Goal: Task Accomplishment & Management: Manage account settings

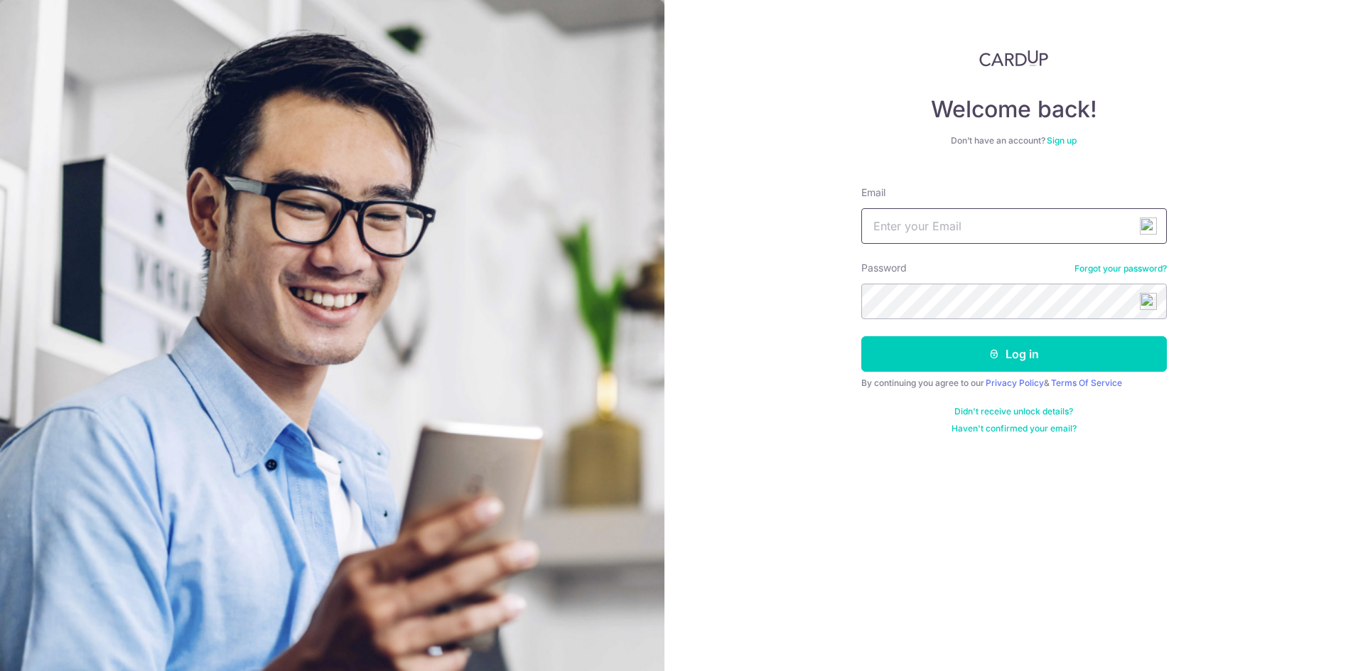
click at [991, 217] on input "Email" at bounding box center [1014, 226] width 306 height 36
type input "[EMAIL_ADDRESS][DOMAIN_NAME]"
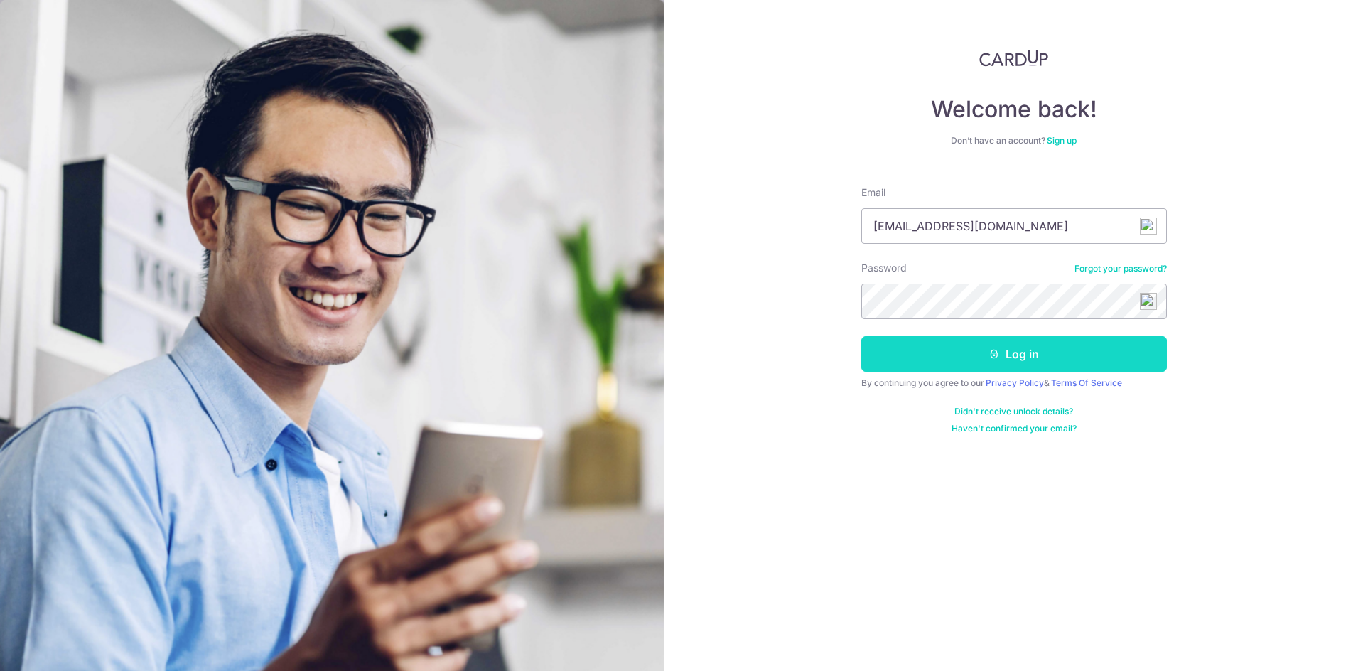
click at [1024, 350] on button "Log in" at bounding box center [1014, 354] width 306 height 36
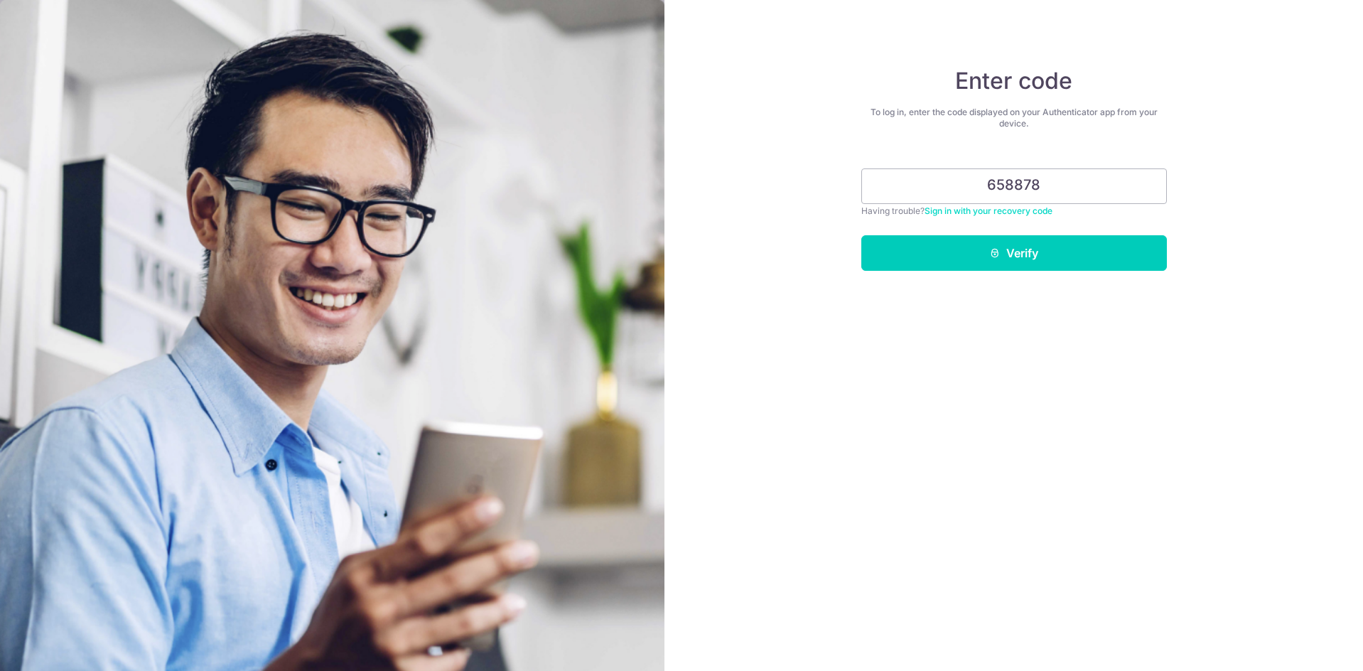
type input "658878"
click at [861, 235] on button "Verify" at bounding box center [1014, 253] width 306 height 36
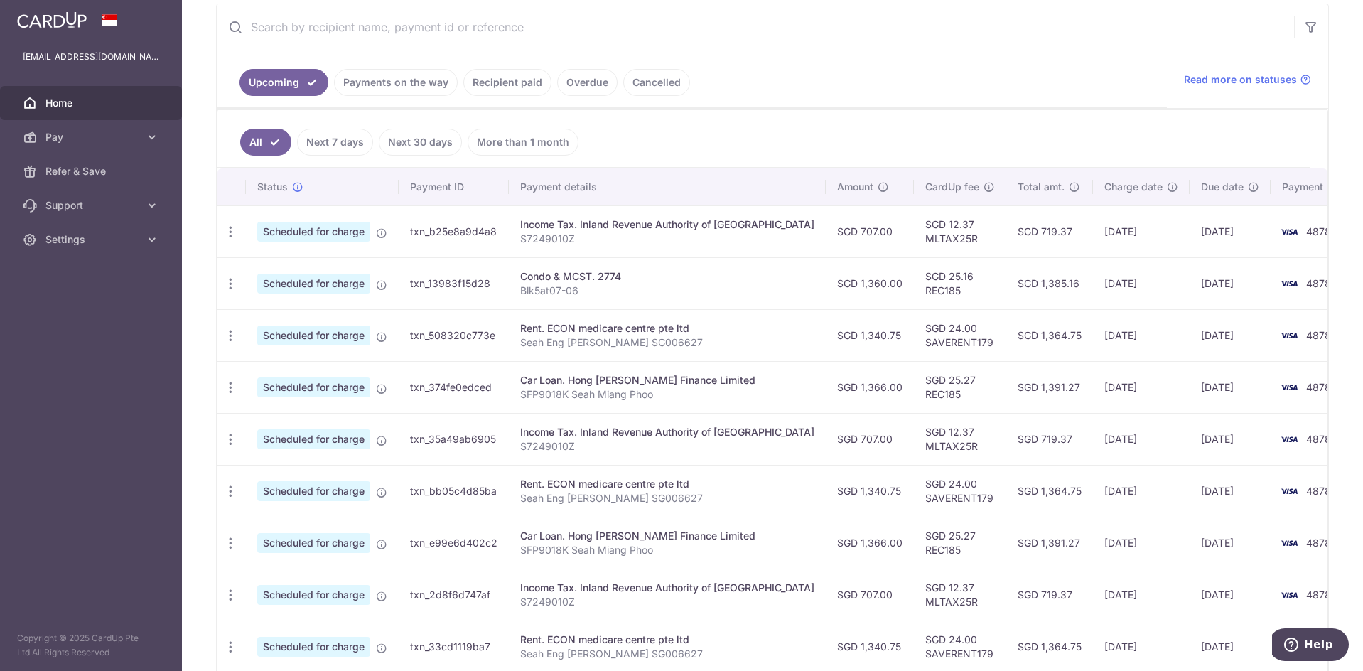
scroll to position [284, 0]
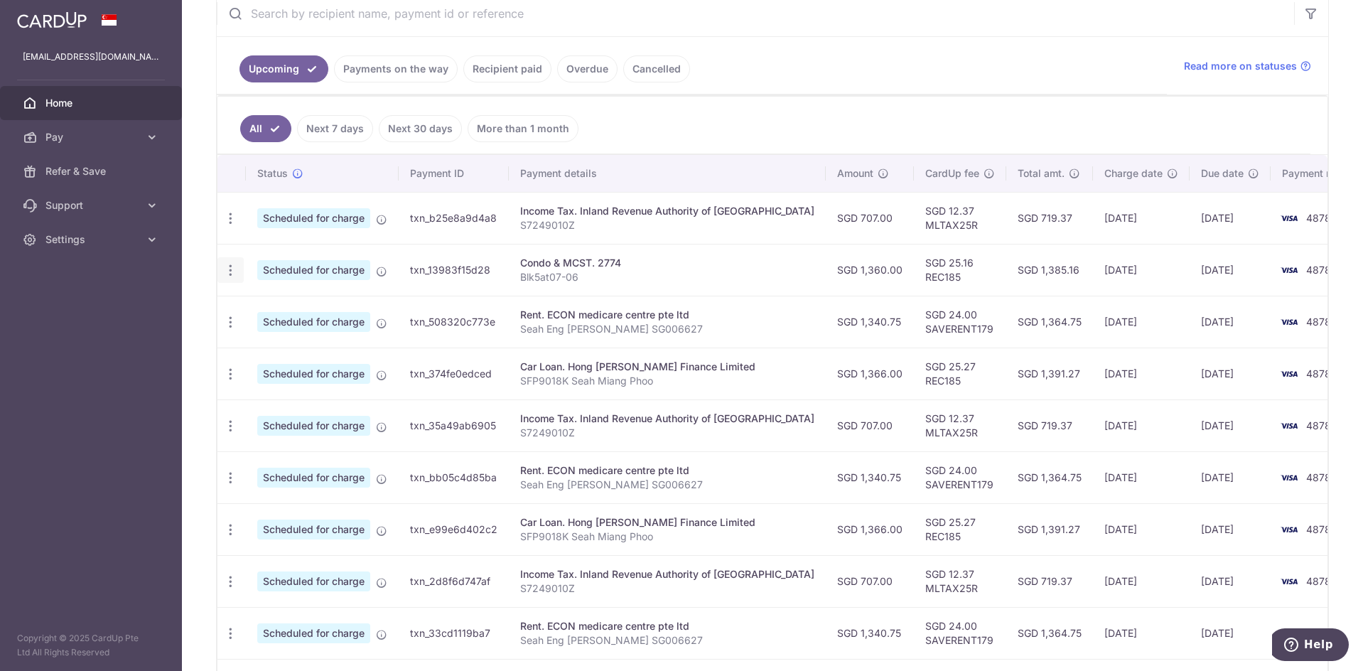
click at [232, 272] on icon "button" at bounding box center [230, 270] width 15 height 15
click at [294, 314] on span "Update payment" at bounding box center [306, 309] width 97 height 17
radio input "true"
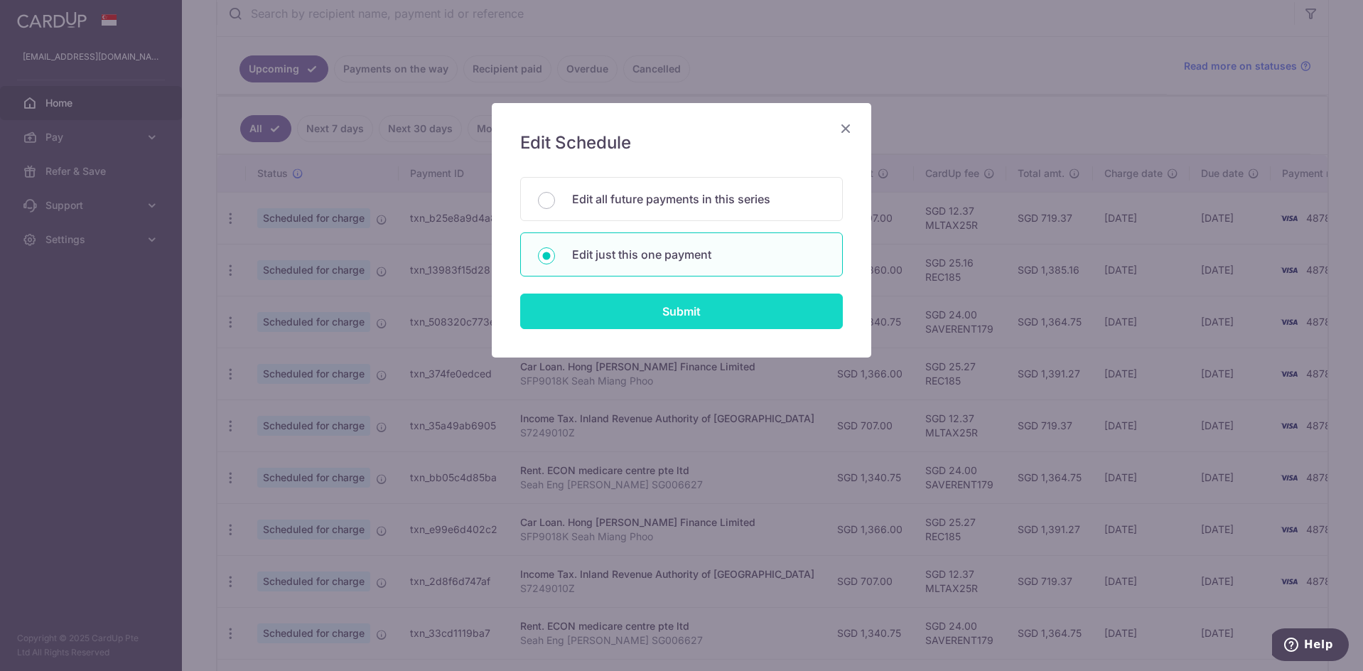
click at [672, 313] on input "Submit" at bounding box center [681, 312] width 323 height 36
radio input "true"
type input "1,360.00"
type input "[DATE]"
type input "Blk5at07-06"
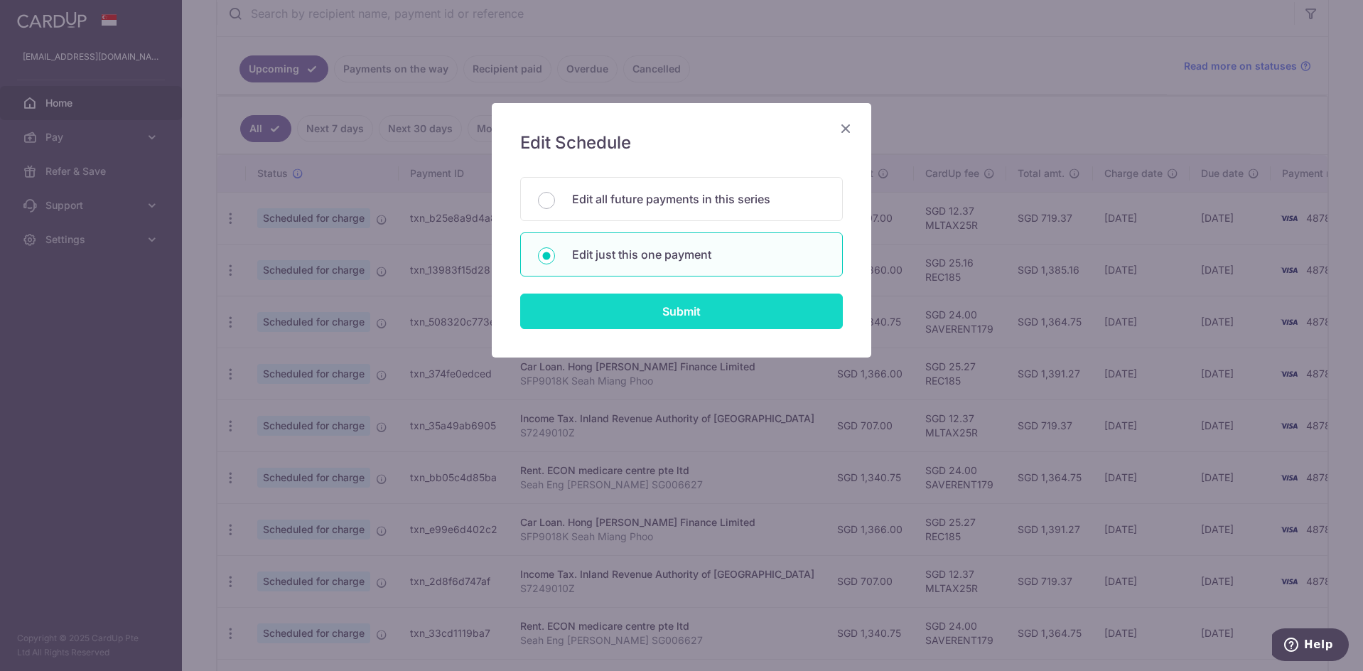
type input "REC185"
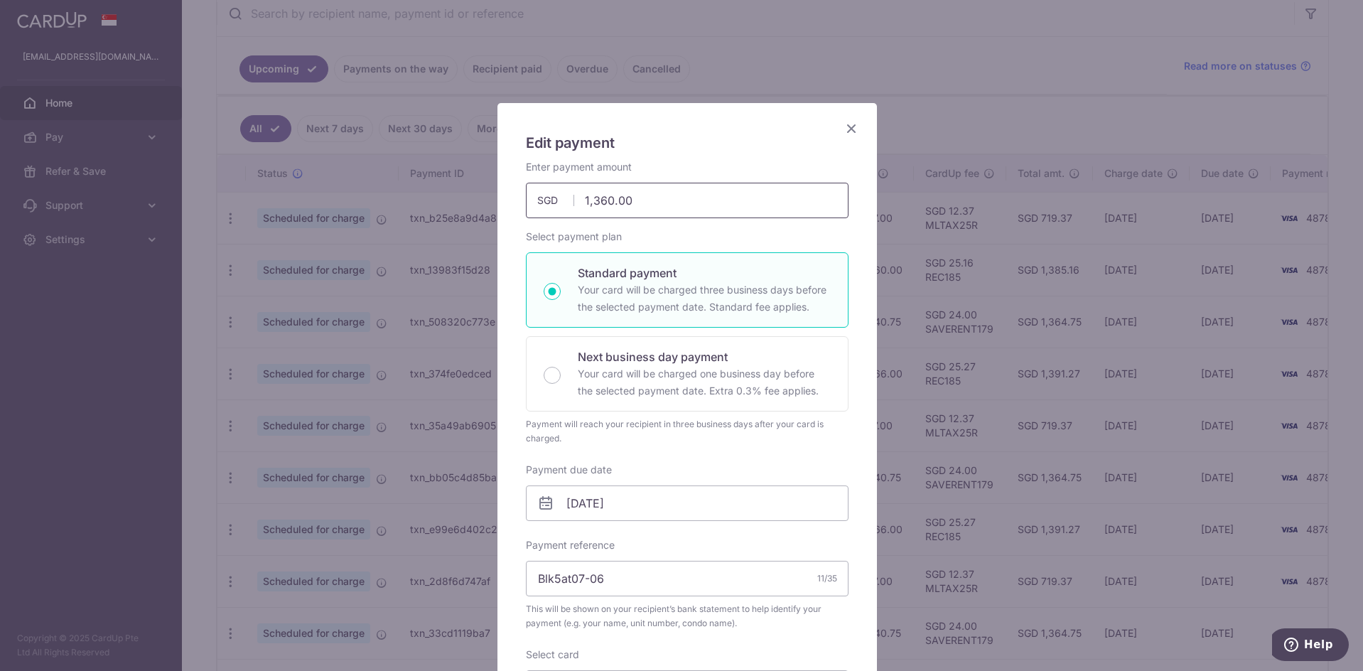
click at [608, 201] on input "1,360.00" at bounding box center [687, 201] width 323 height 36
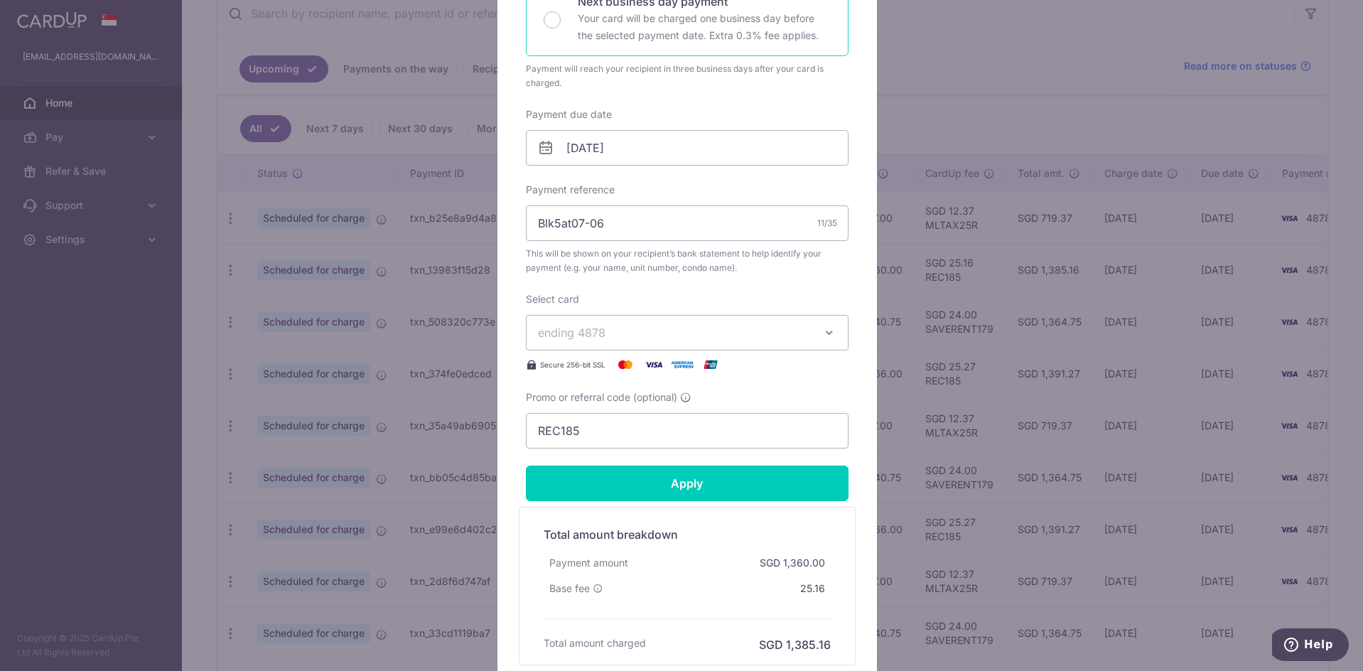
scroll to position [481, 0]
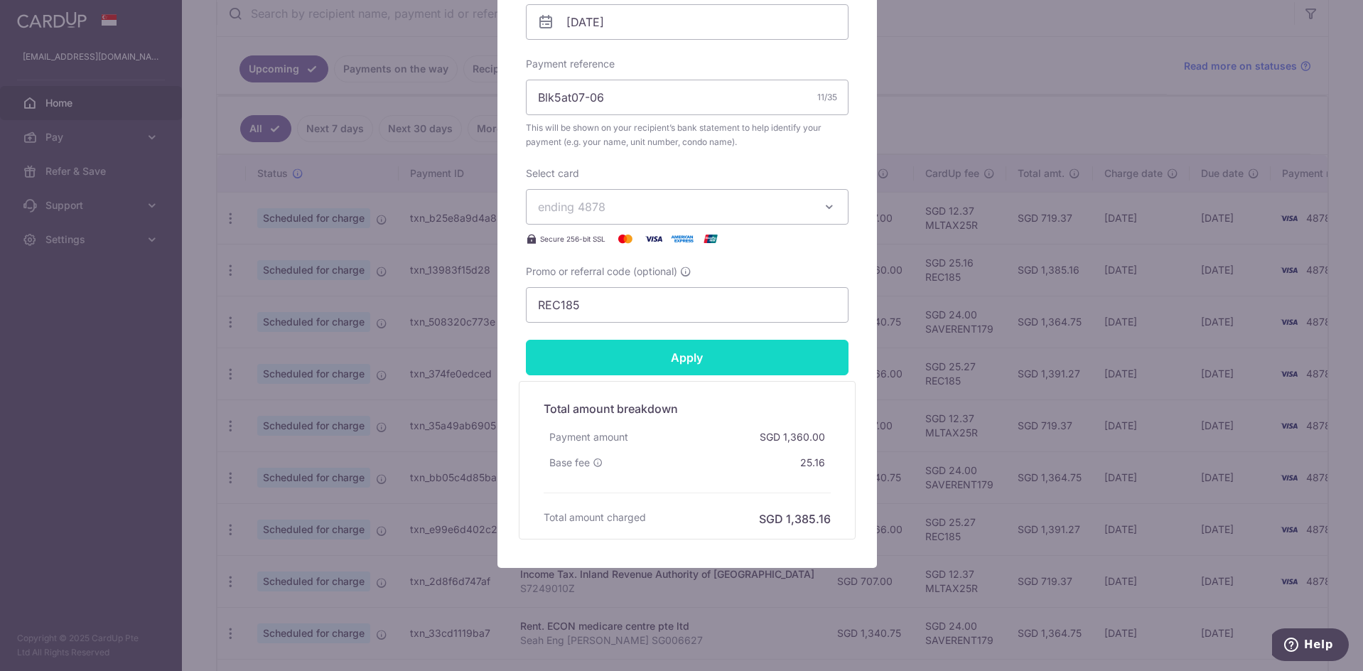
type input "1,401.00"
click at [726, 355] on input "Apply" at bounding box center [687, 358] width 323 height 36
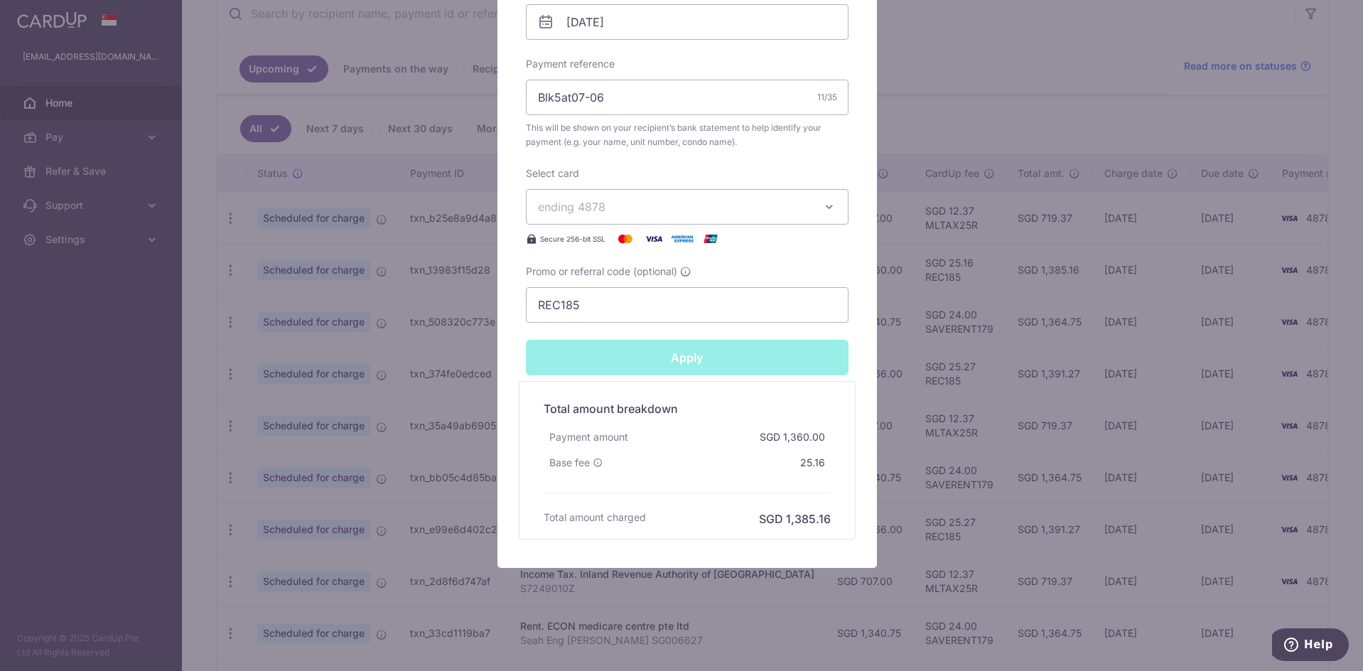
type input "Successfully Applied"
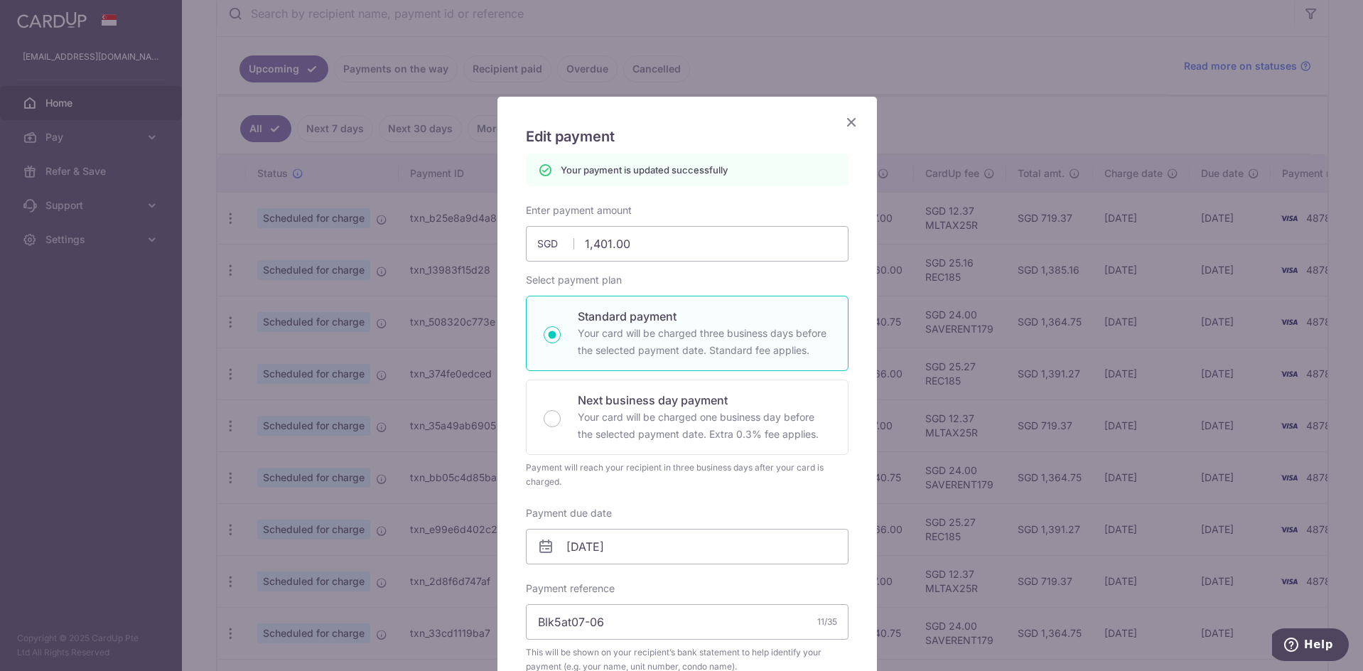
scroll to position [0, 0]
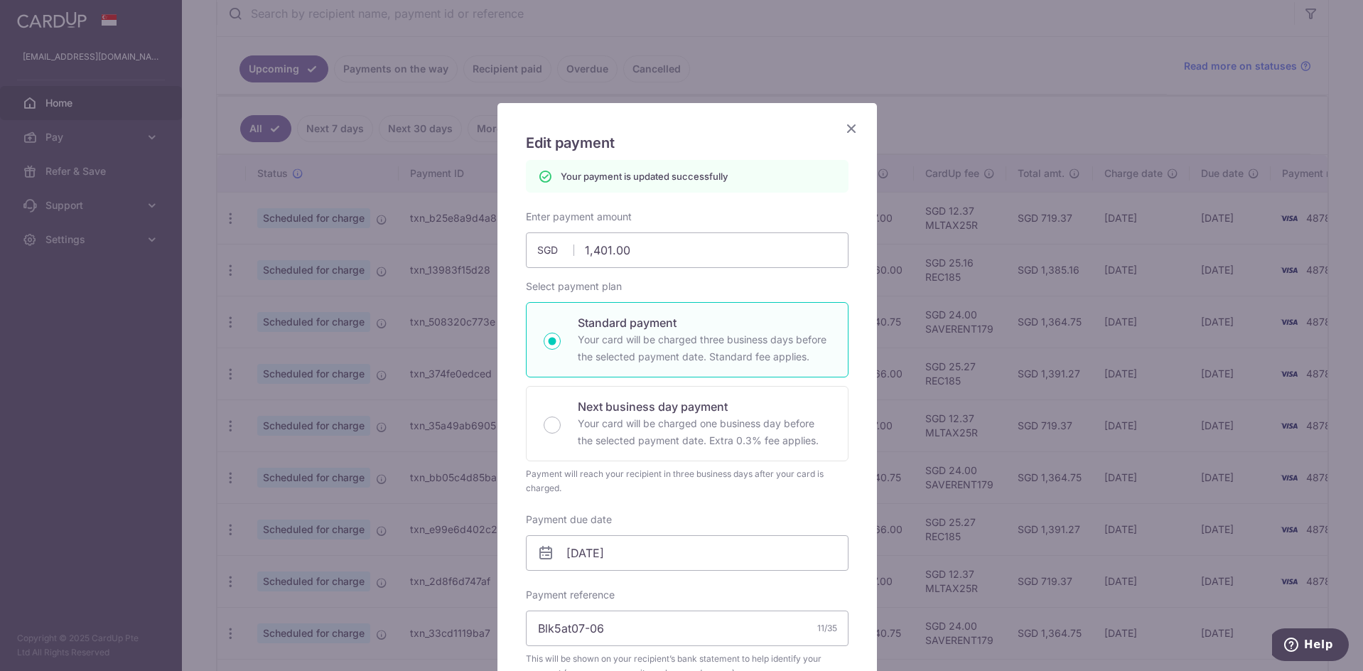
click at [846, 129] on icon "Close" at bounding box center [851, 128] width 17 height 18
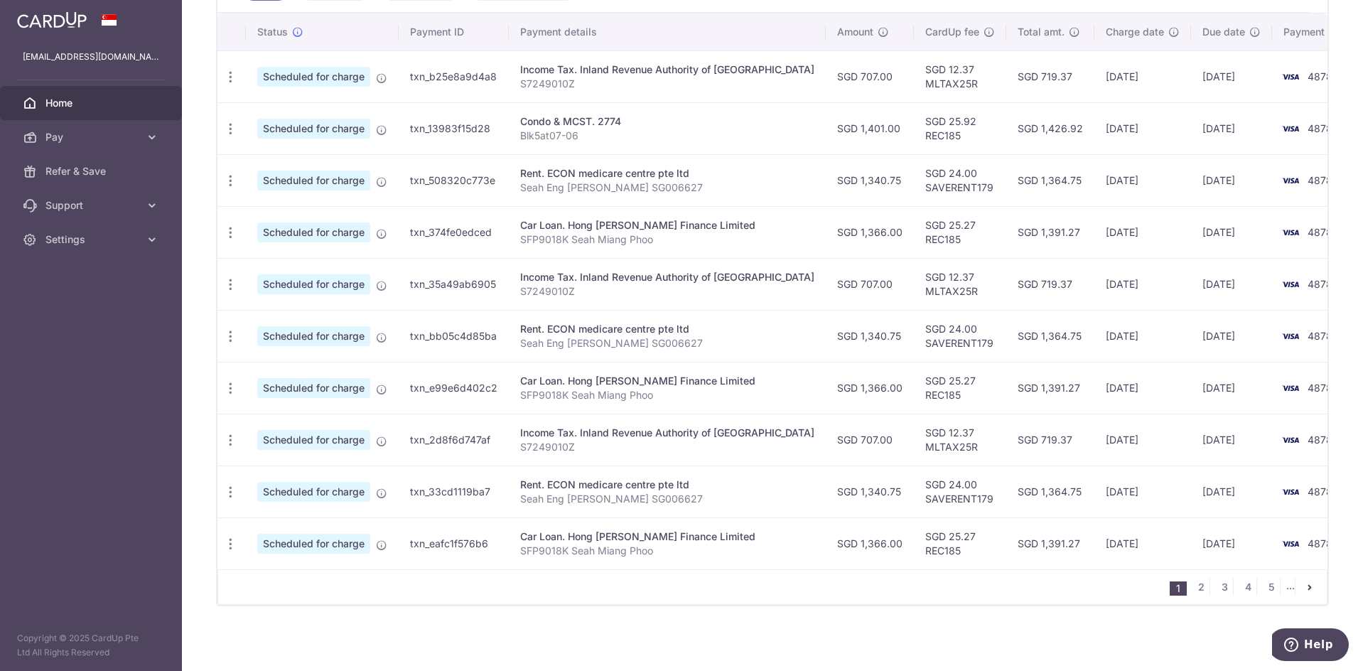
scroll to position [428, 0]
click at [1194, 584] on link "2" at bounding box center [1201, 584] width 17 height 17
